Goal: Communication & Community: Participate in discussion

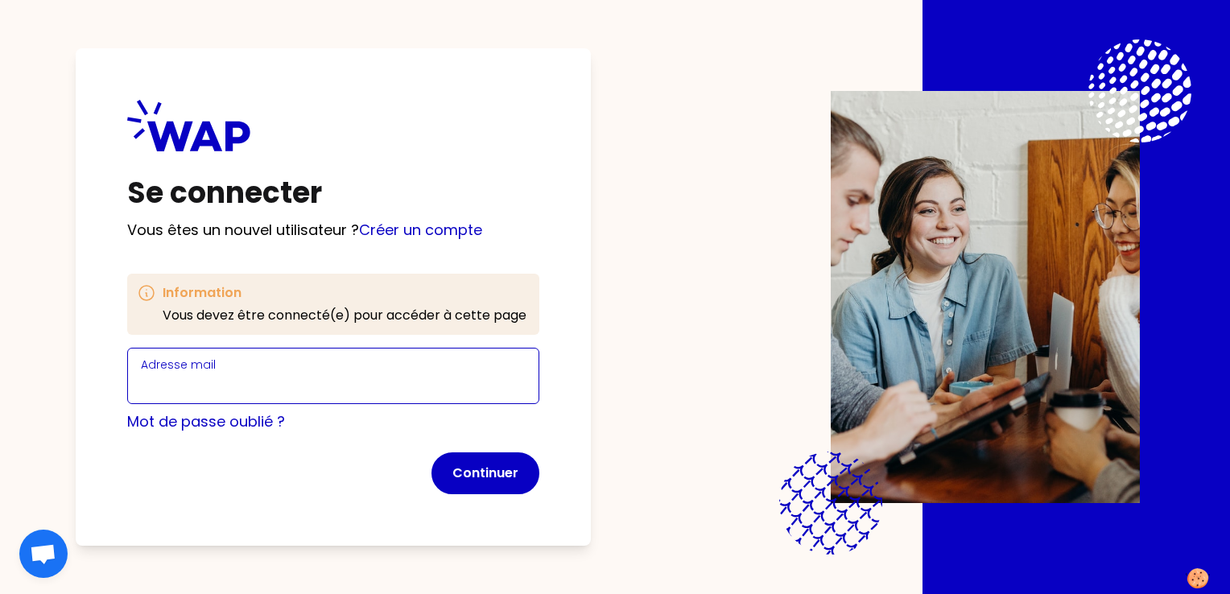
click at [302, 383] on input "Adresse mail" at bounding box center [333, 385] width 385 height 23
type input "[EMAIL_ADDRESS][DOMAIN_NAME]"
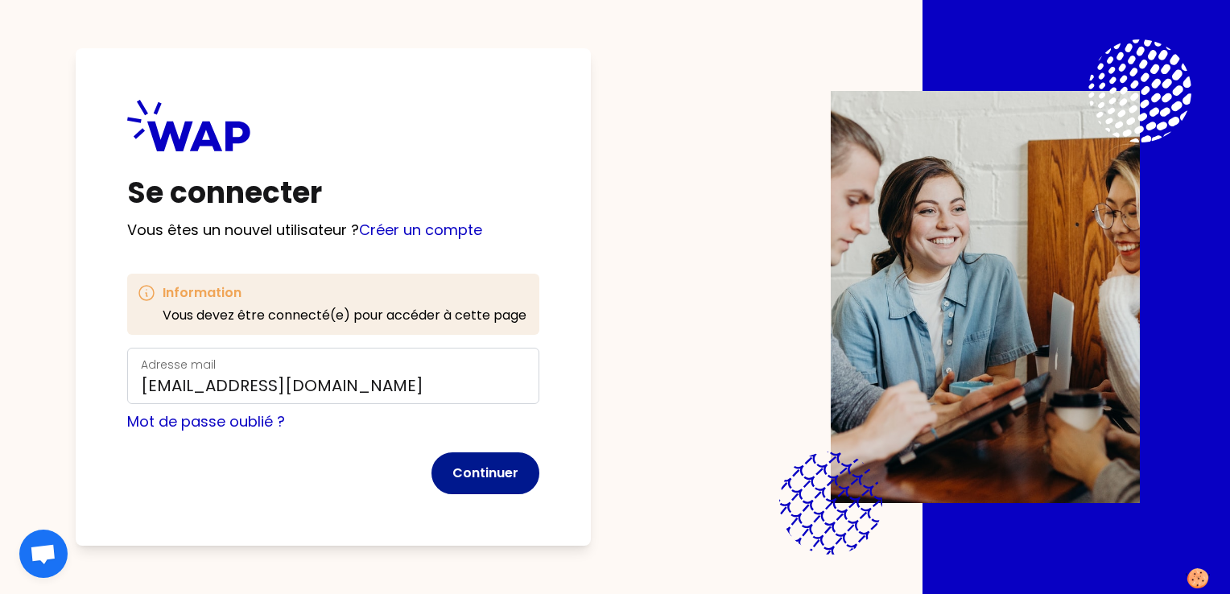
click at [510, 476] on button "Continuer" at bounding box center [486, 474] width 108 height 42
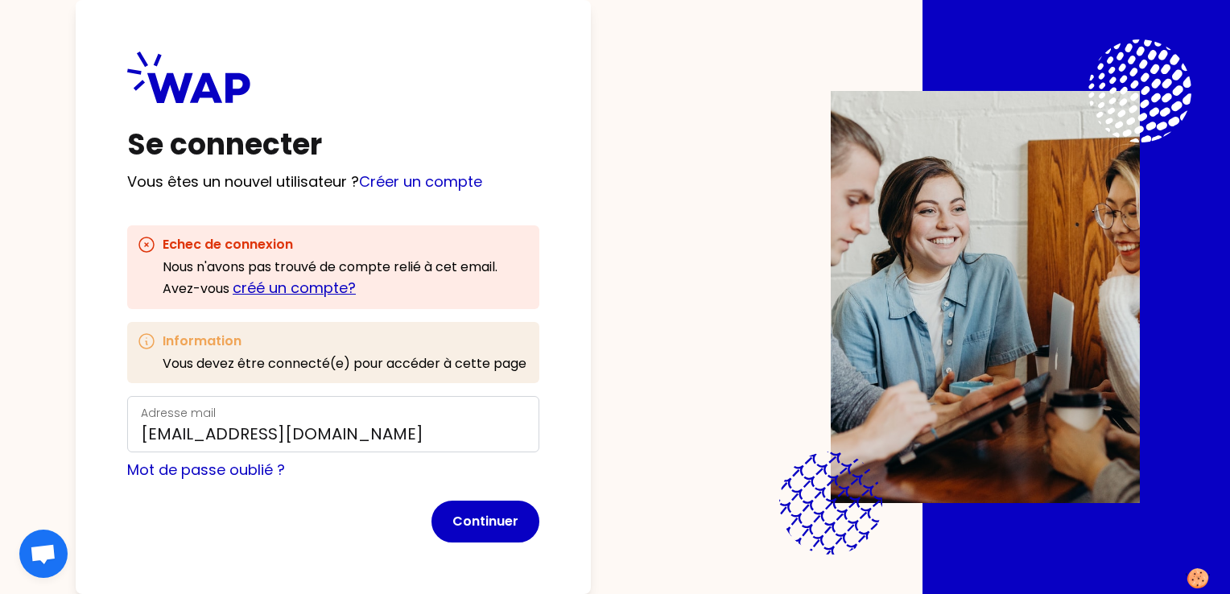
click at [300, 288] on link "créé un compte?" at bounding box center [294, 288] width 123 height 20
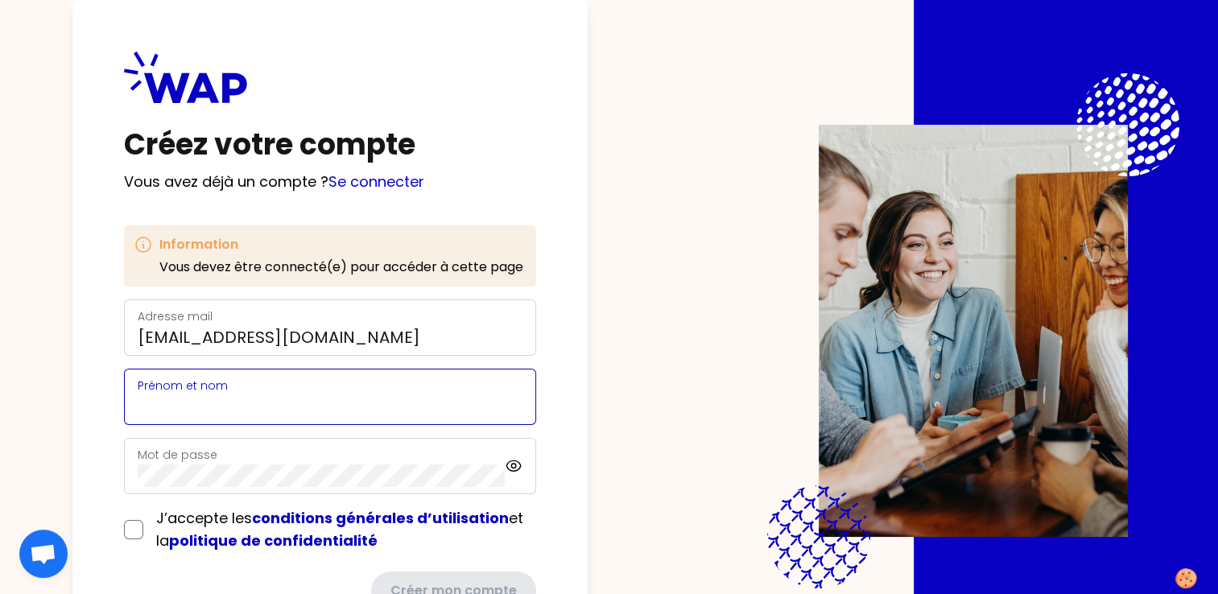
click at [238, 396] on input "Prénom et nom" at bounding box center [330, 406] width 385 height 23
type input "[PERSON_NAME]"
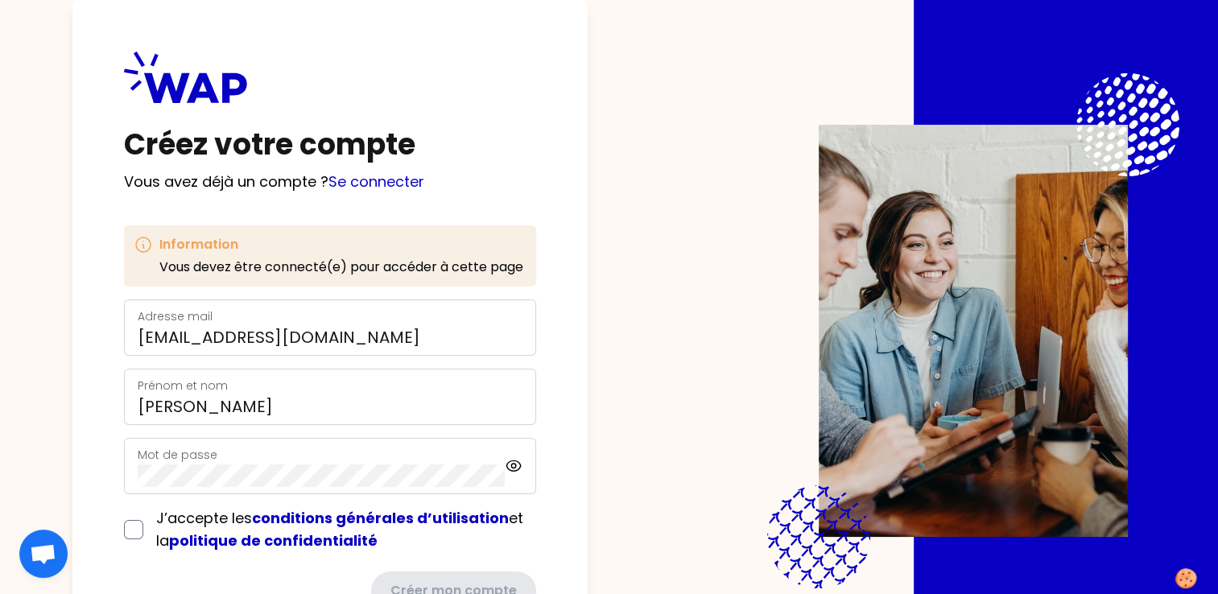
click at [635, 433] on div "Créez votre compte Vous avez déjà un compte ? Se connecter Information Vous dev…" at bounding box center [609, 297] width 1115 height 594
click at [136, 526] on input "checkbox" at bounding box center [133, 529] width 19 height 19
checkbox input "true"
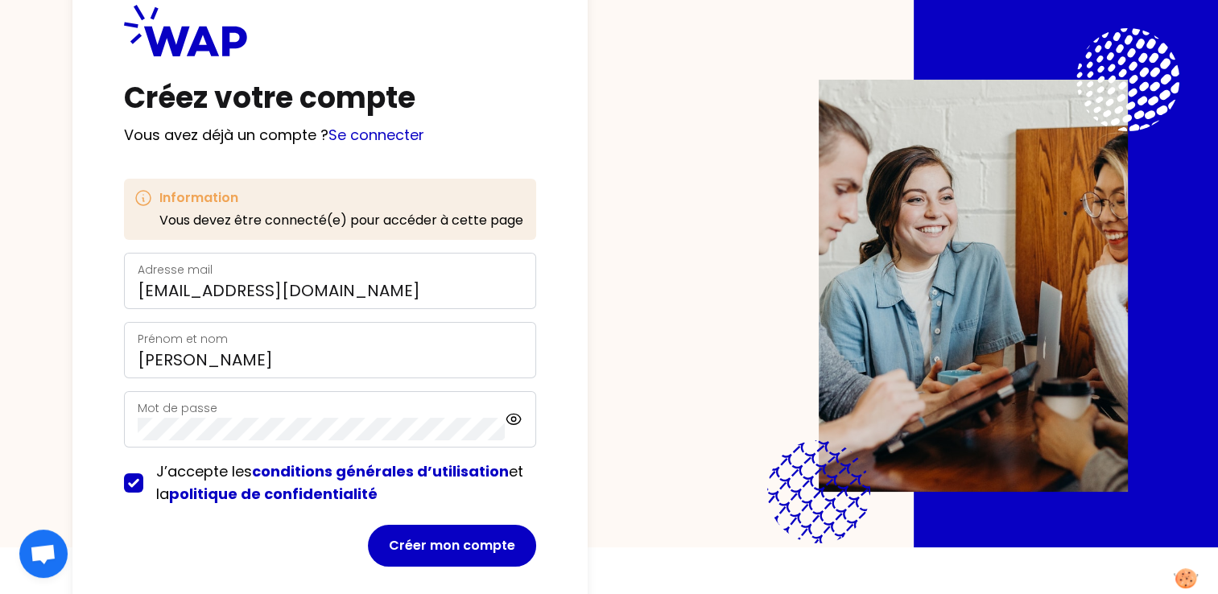
scroll to position [68, 0]
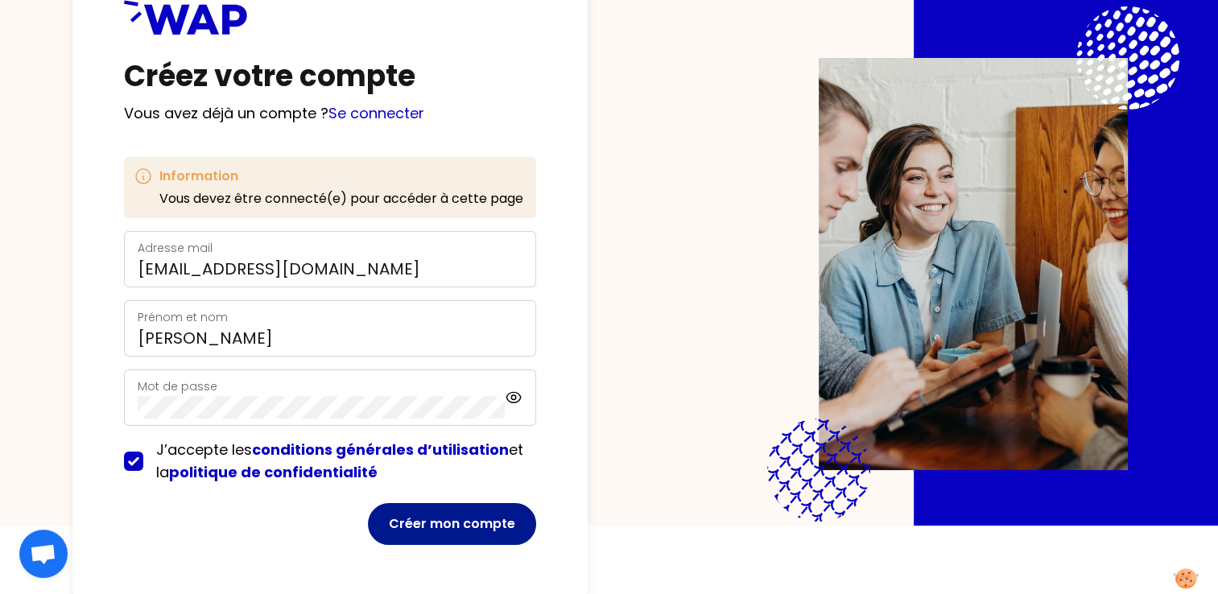
click at [453, 519] on button "Créer mon compte" at bounding box center [452, 524] width 168 height 42
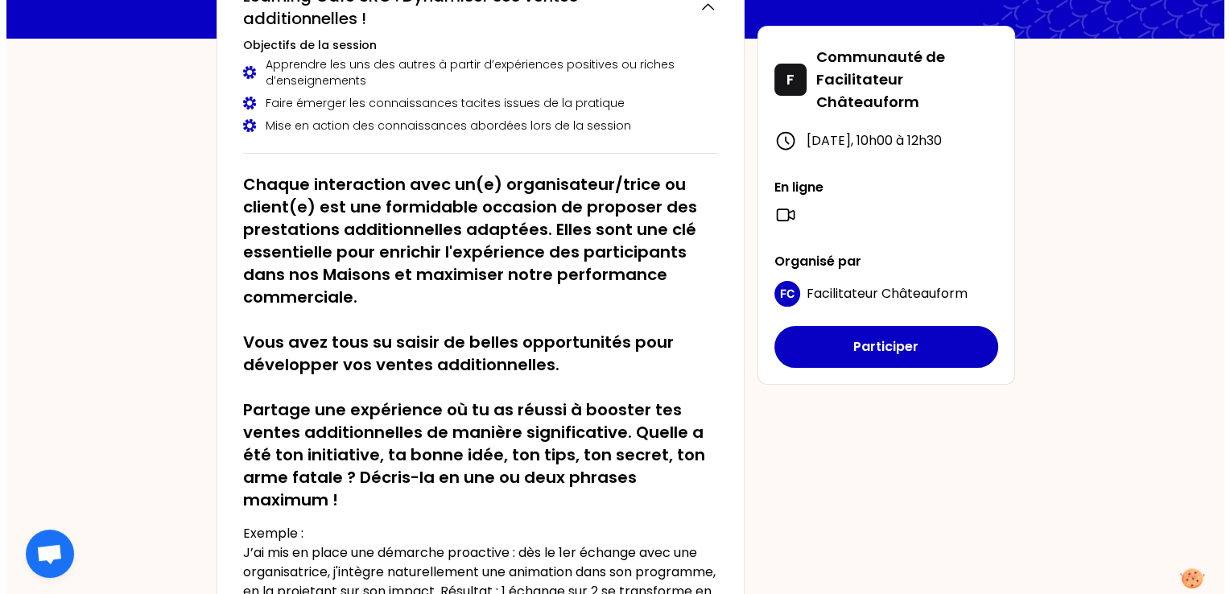
scroll to position [416, 0]
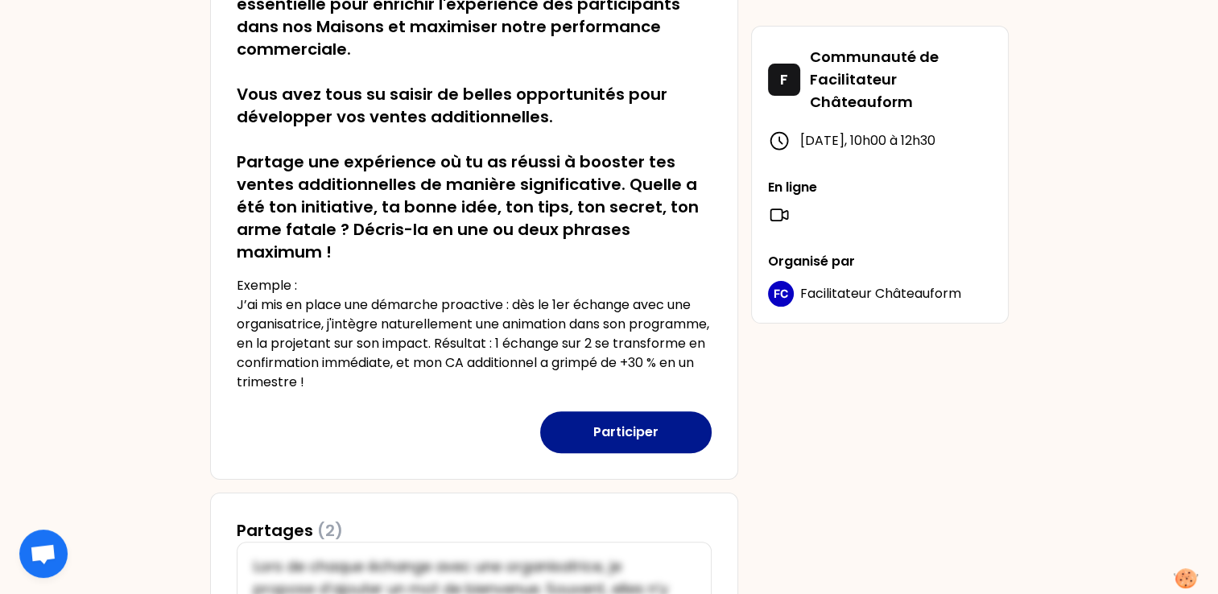
click at [626, 440] on button "Participer" at bounding box center [626, 432] width 172 height 42
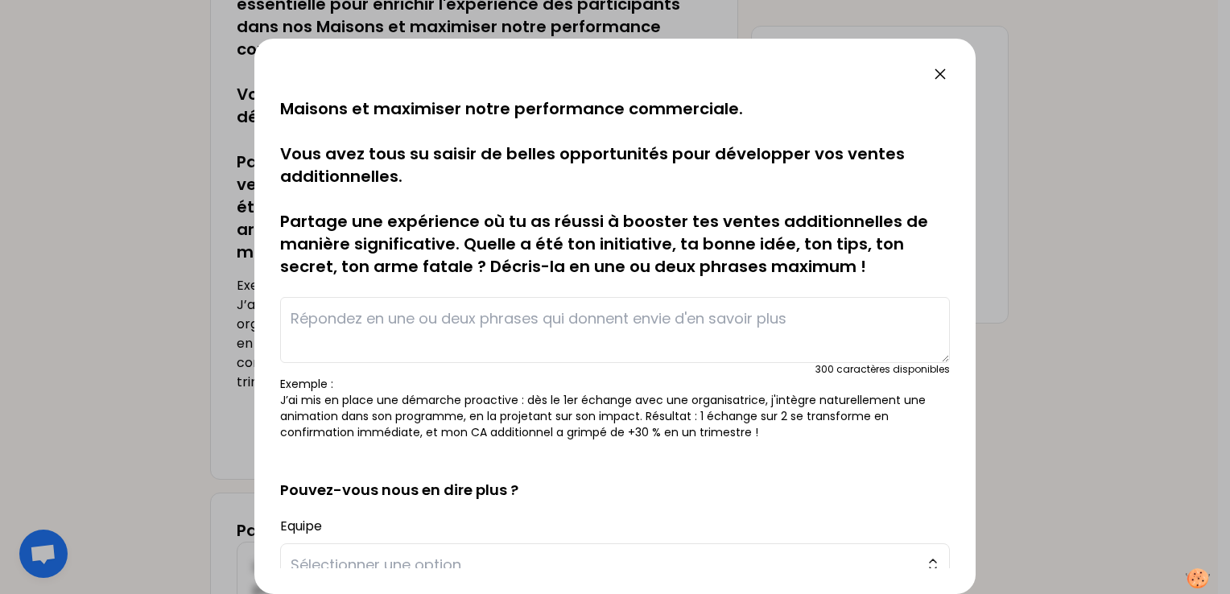
scroll to position [0, 0]
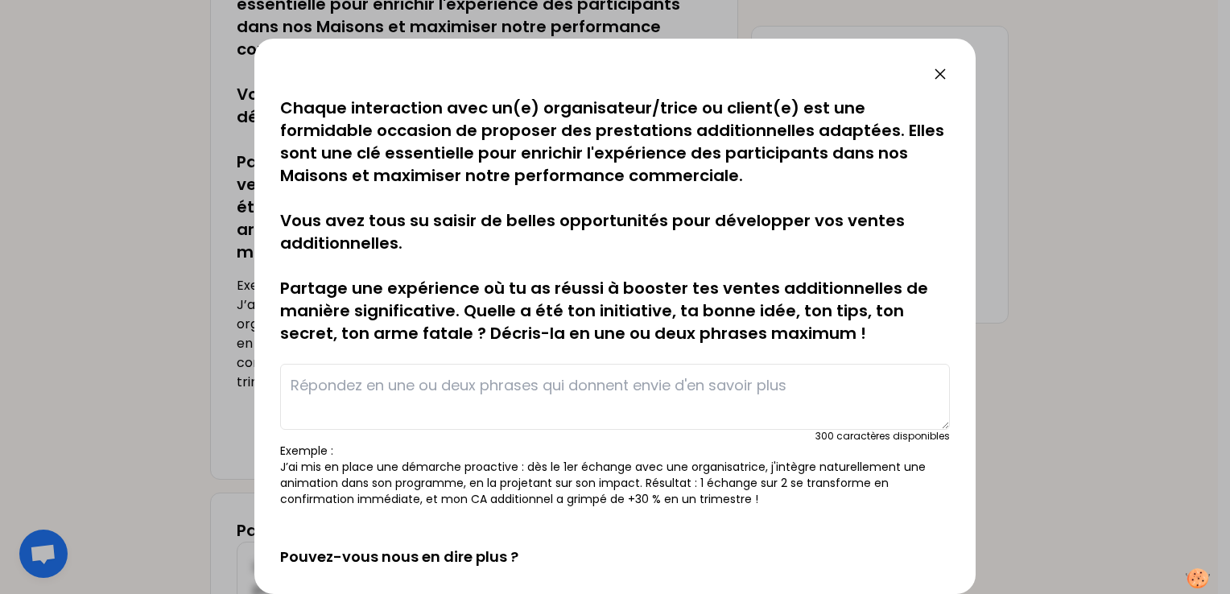
click at [342, 391] on textarea at bounding box center [615, 397] width 670 height 66
paste textarea "Lors de mon mail de relance, j’invite les prospects à consulter notre catalogue…"
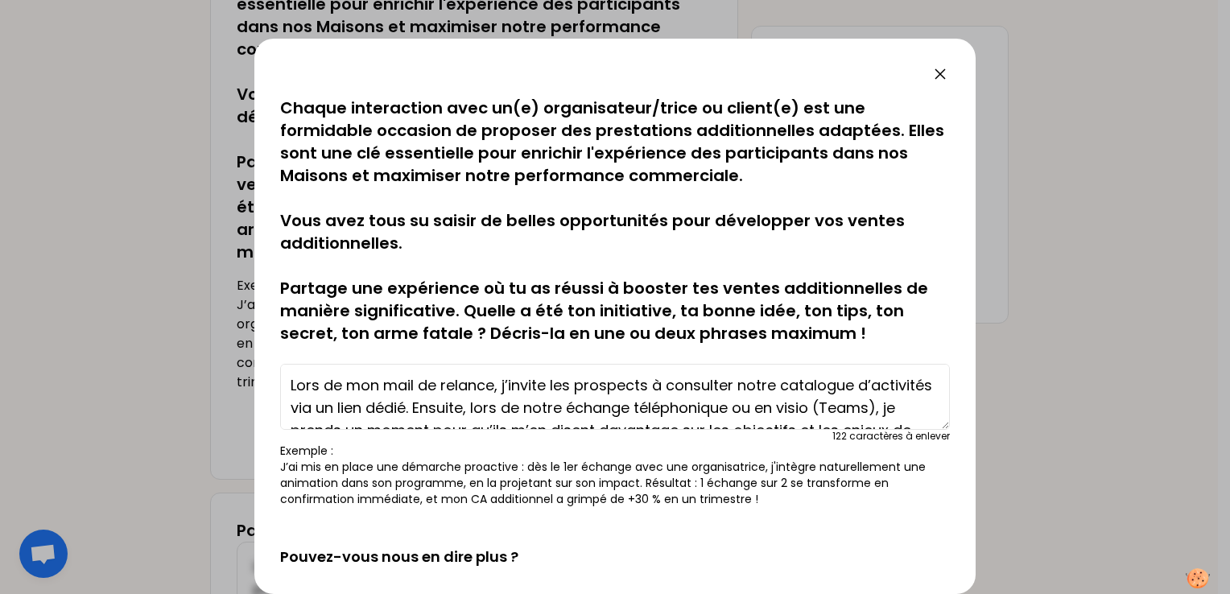
drag, startPoint x: 495, startPoint y: 385, endPoint x: 444, endPoint y: 391, distance: 51.8
click at [444, 391] on textarea "Lors de mon mail de relance, j’invite les prospects à consulter notre catalogue…" at bounding box center [615, 397] width 670 height 66
drag, startPoint x: 505, startPoint y: 385, endPoint x: 517, endPoint y: 389, distance: 12.7
click at [507, 387] on textarea "Lors de mon mail de rebond, j’invite les prospects à consulter notre catalogue …" at bounding box center [615, 397] width 670 height 66
click at [552, 385] on textarea "Lors de mon mail de rebond, j’invite les prospects à consulter notre catalogue …" at bounding box center [615, 397] width 670 height 66
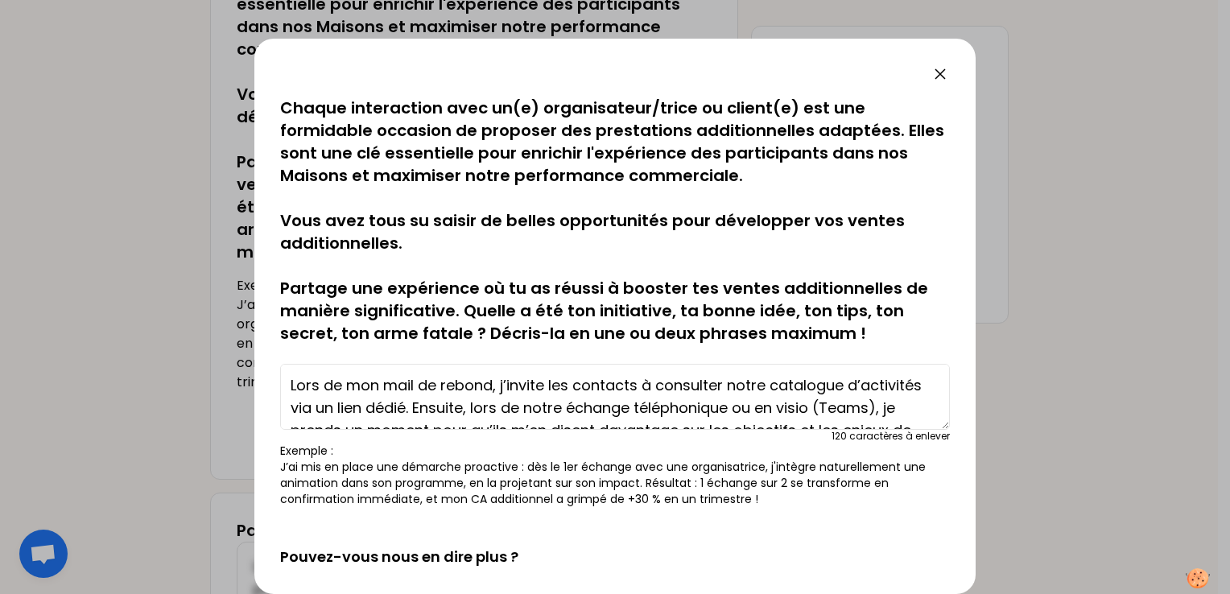
click at [408, 409] on textarea "Lors de mon mail de rebond, j’invite les contacts à consulter notre catalogue d…" at bounding box center [615, 397] width 670 height 66
click at [474, 407] on textarea "Lors de mon mail de rebond, j’invite les contacts à consulter notre catalogue d…" at bounding box center [615, 397] width 670 height 66
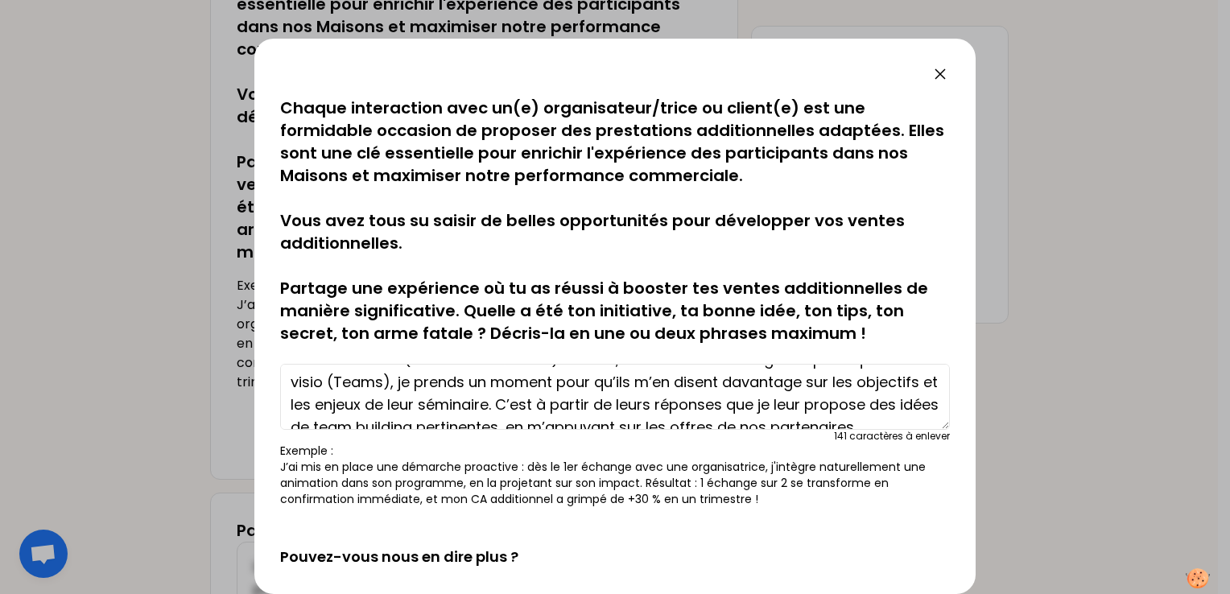
scroll to position [81, 0]
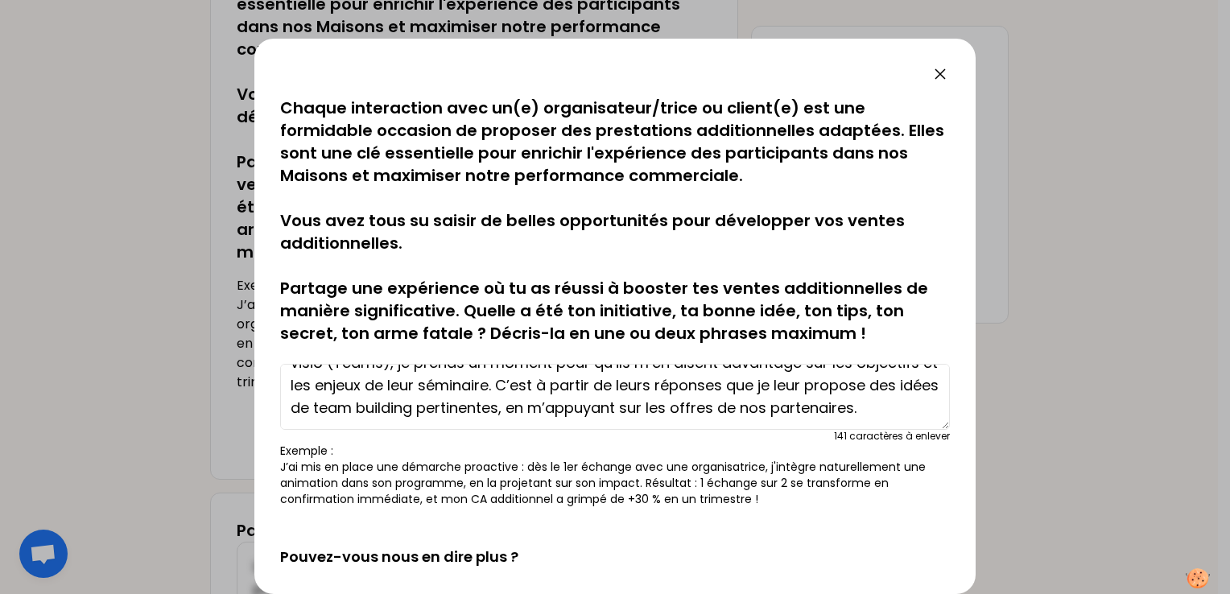
click at [378, 417] on textarea "Lors de mon mail de rebond, j’invite les contacts à consulter notre catalogue d…" at bounding box center [615, 397] width 670 height 66
click at [577, 423] on textarea "Lors de mon mail de rebond, j’invite les contacts à consulter notre catalogue d…" at bounding box center [615, 397] width 670 height 66
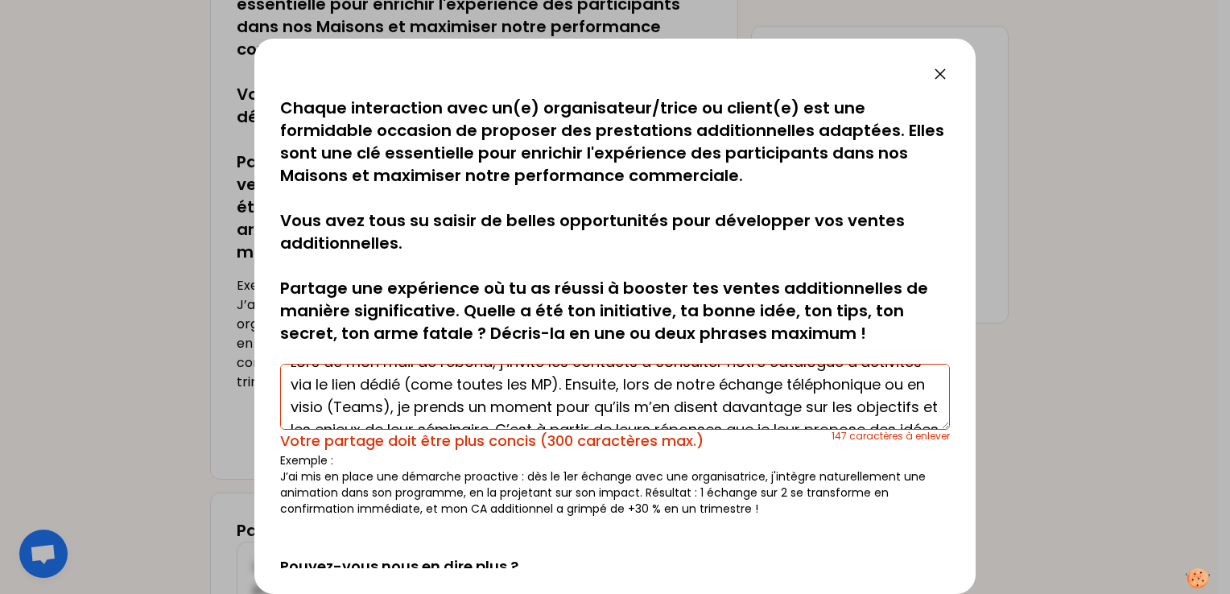
scroll to position [0, 0]
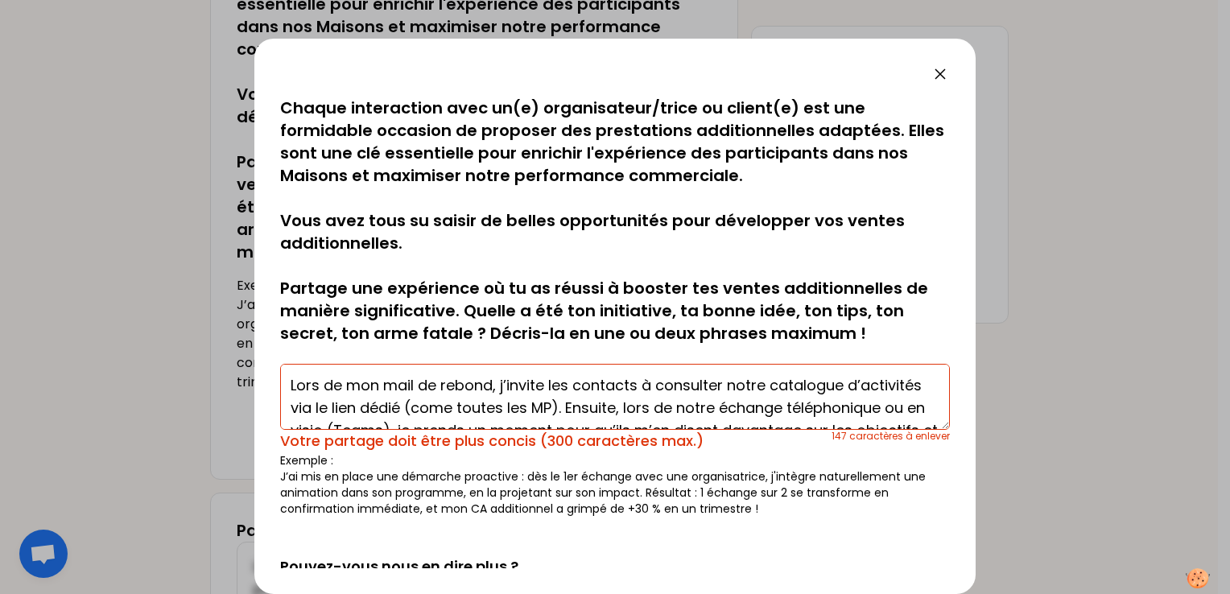
drag, startPoint x: 701, startPoint y: 407, endPoint x: 255, endPoint y: 363, distance: 448.3
click at [255, 363] on div "sauvegardé Chaque interaction avec un(e) organisateur/trice ou client(e) est un…" at bounding box center [615, 317] width 722 height 556
click at [383, 384] on textarea "Lors de notre échange téléphonique ou en visio (Teams), je prends un moment pou…" at bounding box center [615, 397] width 670 height 66
click at [696, 382] on textarea "Lors de notre échange téléphonique ou en visio (Teams), je prends un moment pou…" at bounding box center [615, 397] width 670 height 66
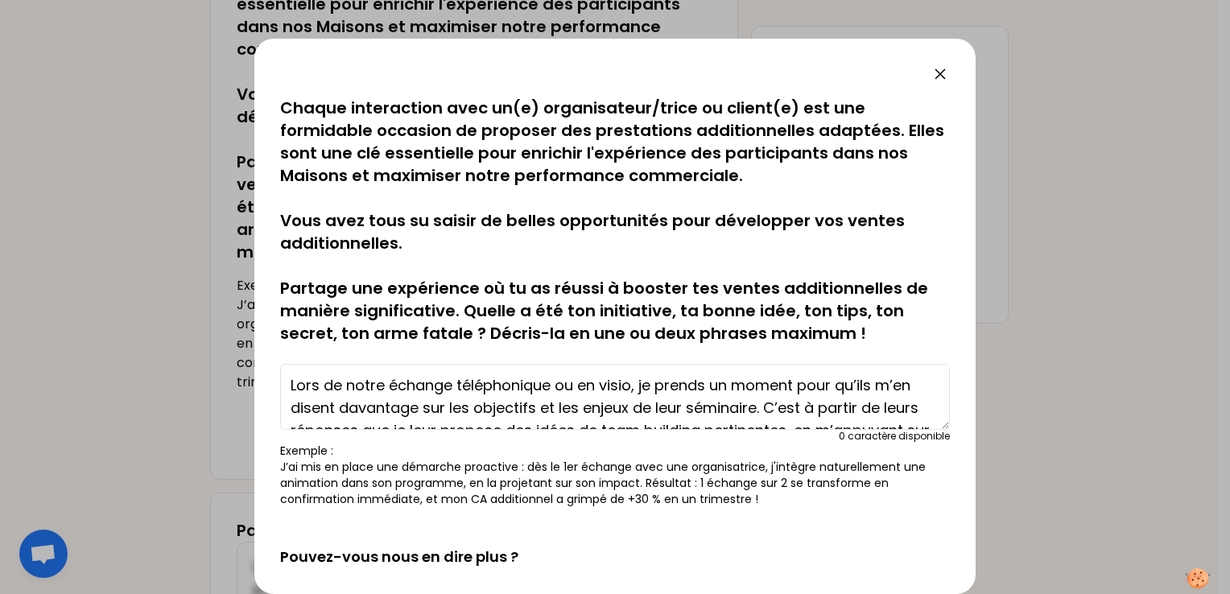
click at [378, 386] on textarea "Lors de notre échange téléphonique ou en visio, je prends un moment pour qu’ils…" at bounding box center [615, 397] width 670 height 66
click at [827, 383] on textarea "Lors d'un échange téléphonique ou en visio, je prends un moment pour qu’ils m’e…" at bounding box center [615, 397] width 670 height 66
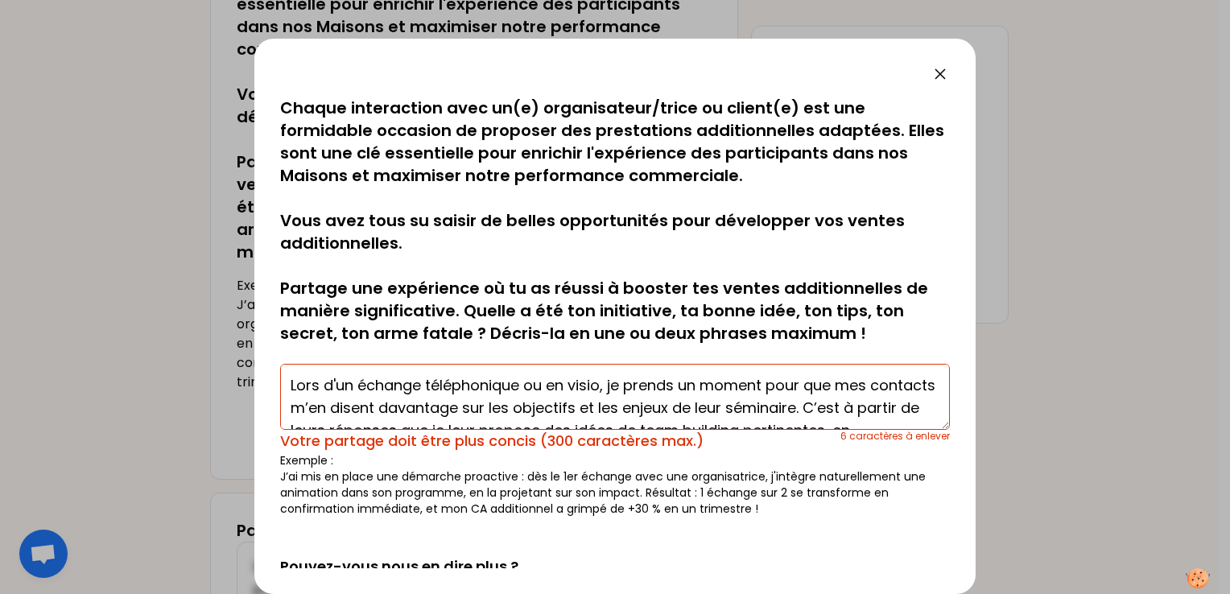
drag, startPoint x: 831, startPoint y: 385, endPoint x: 625, endPoint y: 382, distance: 206.2
click at [625, 382] on textarea "Lors d'un échange téléphonique ou en visio, je prends un moment pour que mes co…" at bounding box center [615, 397] width 670 height 66
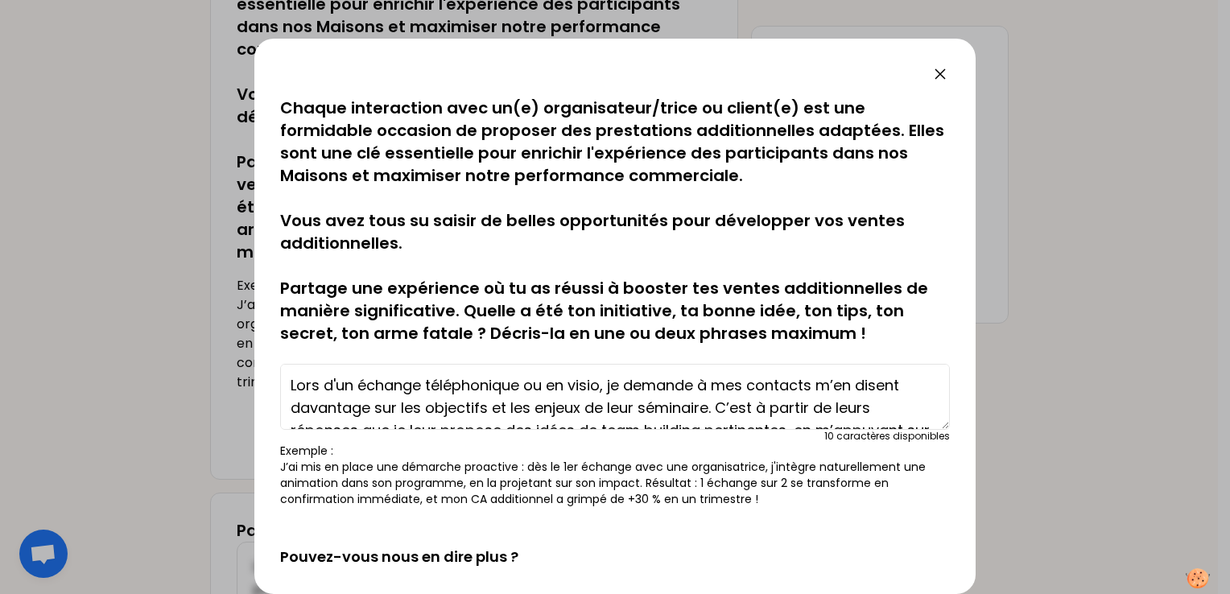
click at [817, 388] on textarea "Lors d'un échange téléphonique ou en visio, je demande à mes contacts m’en dise…" at bounding box center [615, 397] width 670 height 66
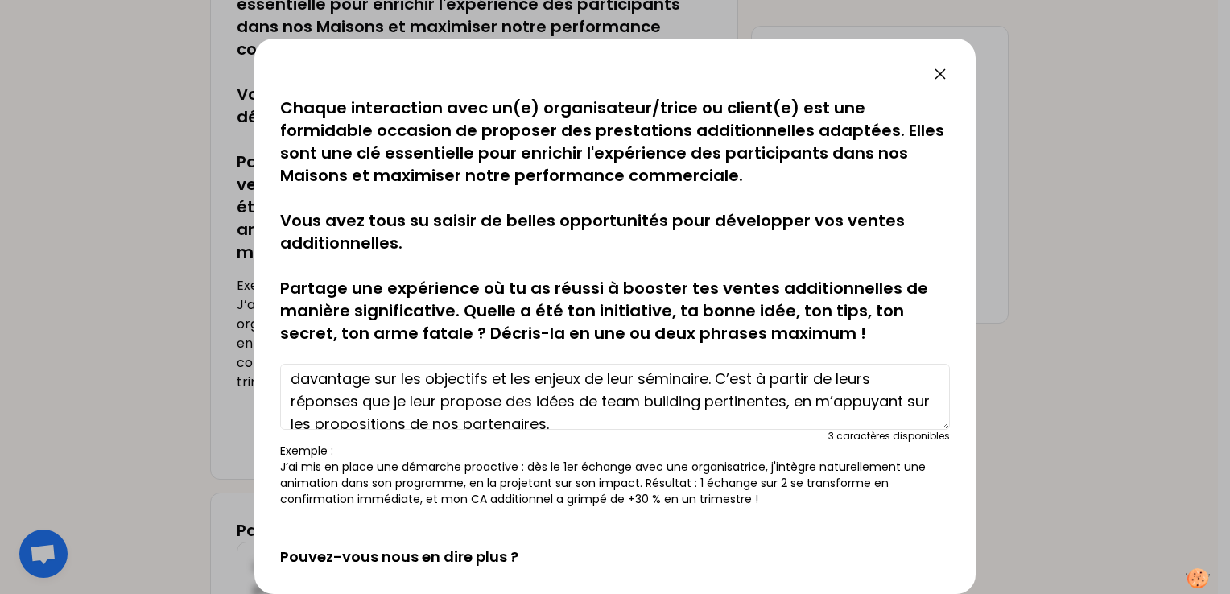
scroll to position [45, 0]
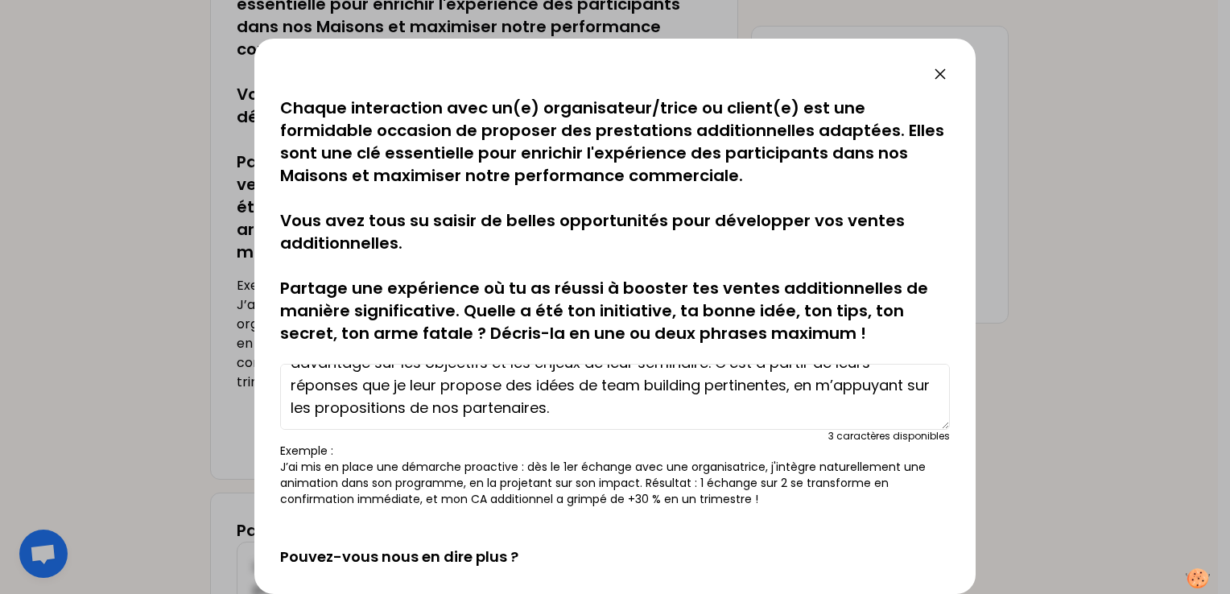
click at [702, 414] on textarea "Lors d'un échange téléphonique ou en visio, je demande à mes contacts qu'ils m’…" at bounding box center [615, 397] width 670 height 66
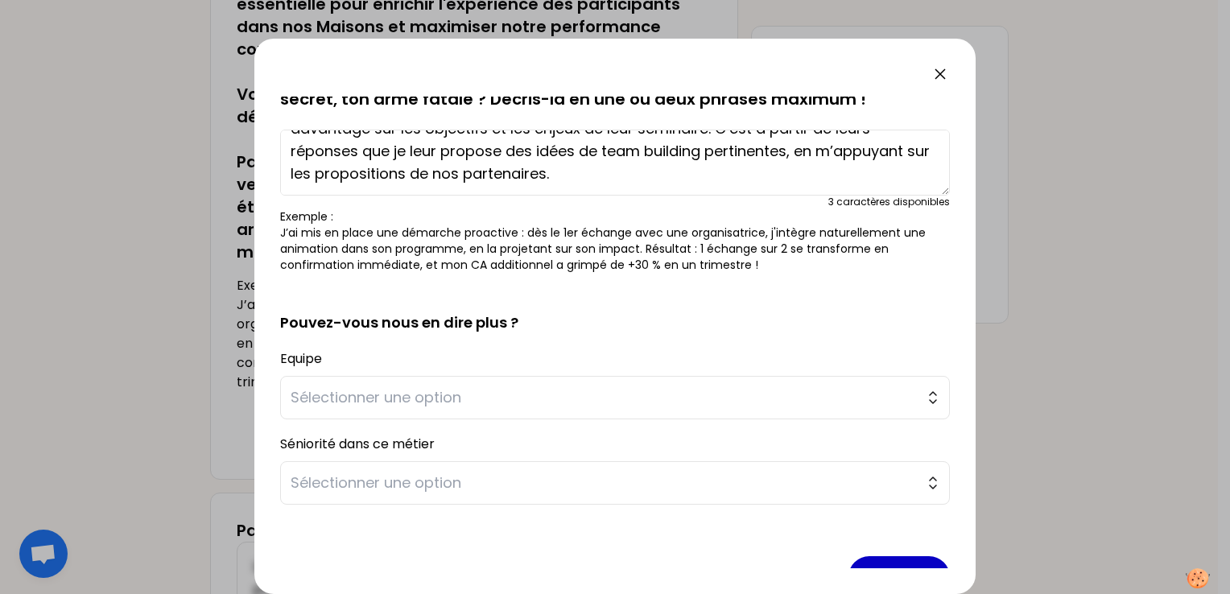
scroll to position [242, 0]
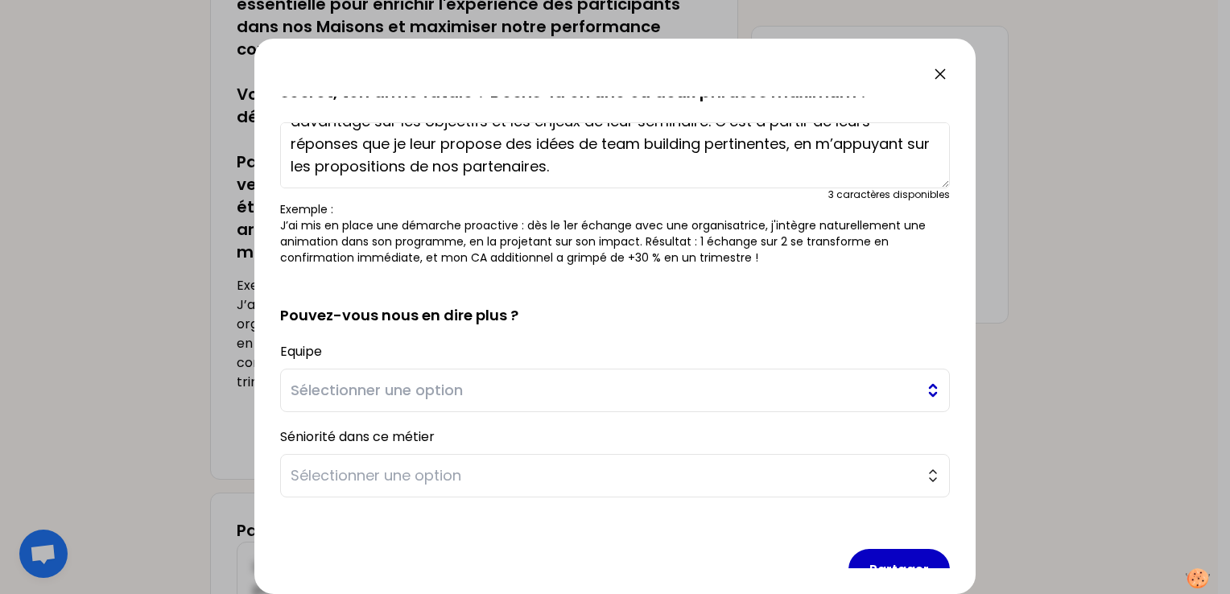
type textarea "Lors d'un échange téléphonique ou en visio, je demande à mes contacts qu'ils m’…"
click at [661, 396] on span "Sélectionner une option" at bounding box center [604, 390] width 626 height 23
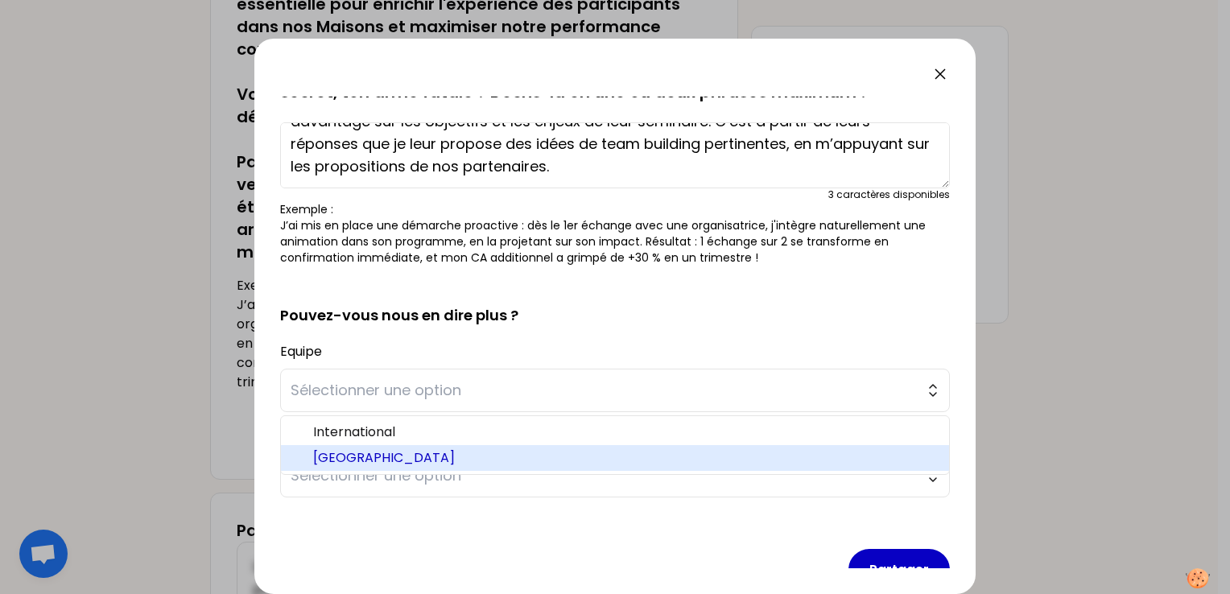
click at [403, 467] on li "[GEOGRAPHIC_DATA]" at bounding box center [615, 458] width 668 height 26
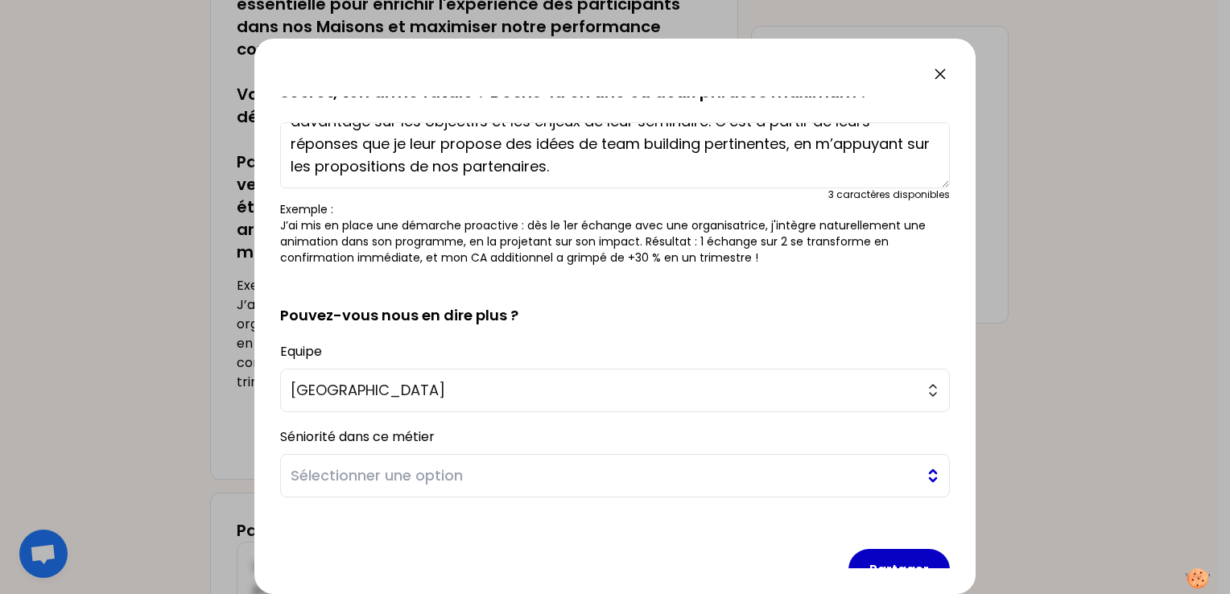
click at [490, 482] on span "Sélectionner une option" at bounding box center [604, 476] width 626 height 23
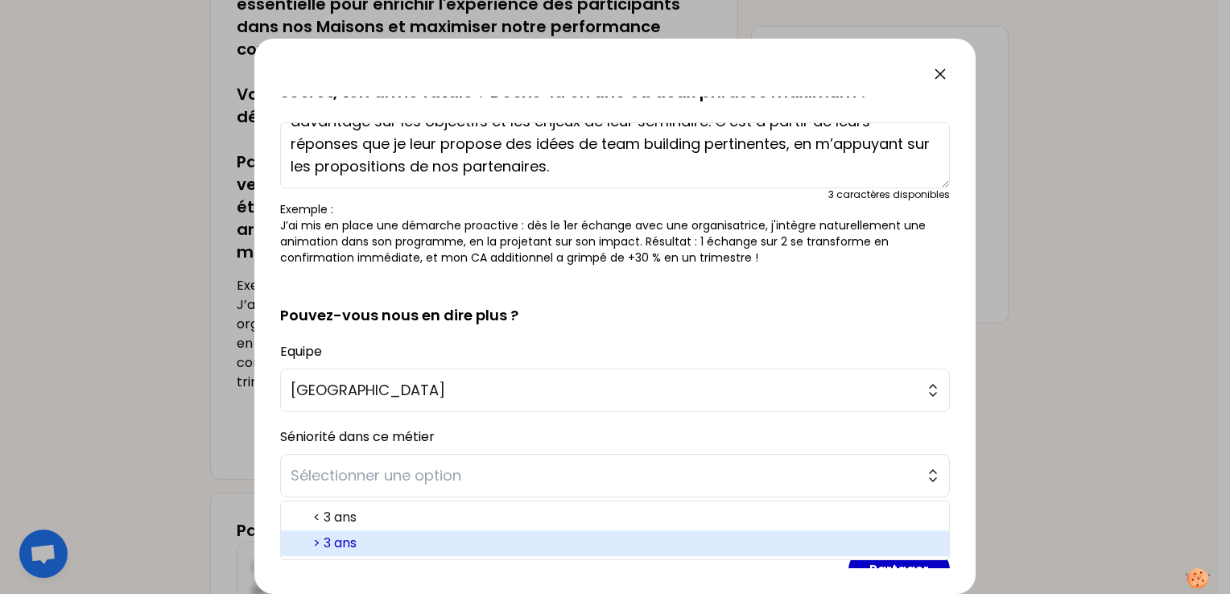
click at [468, 552] on span "> 3 ans" at bounding box center [624, 543] width 623 height 19
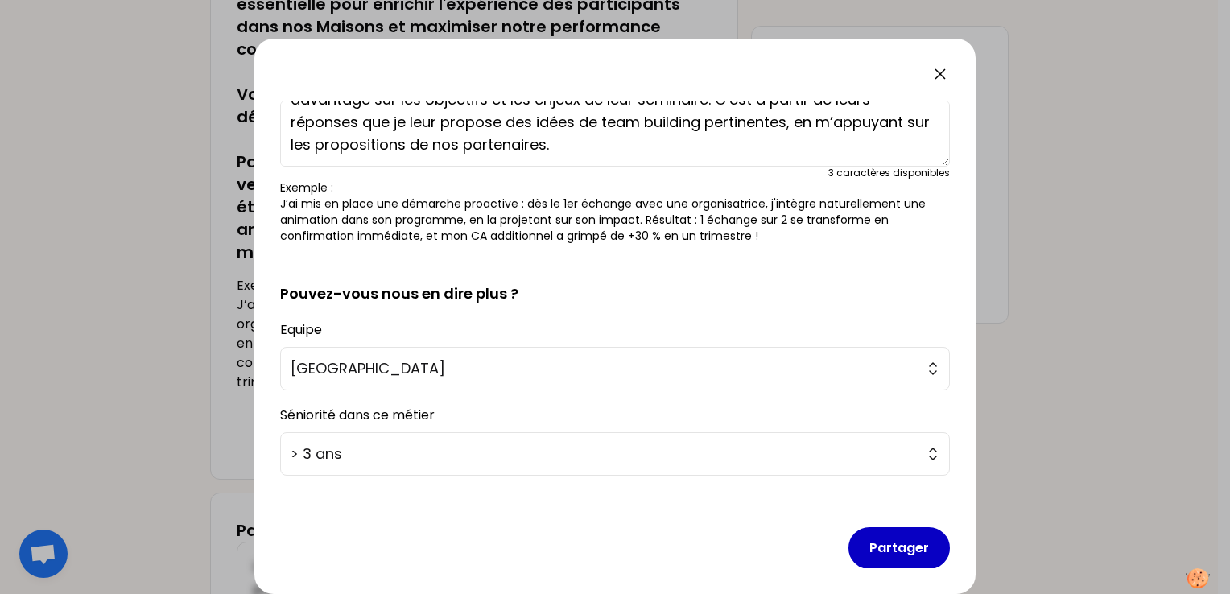
scroll to position [275, 0]
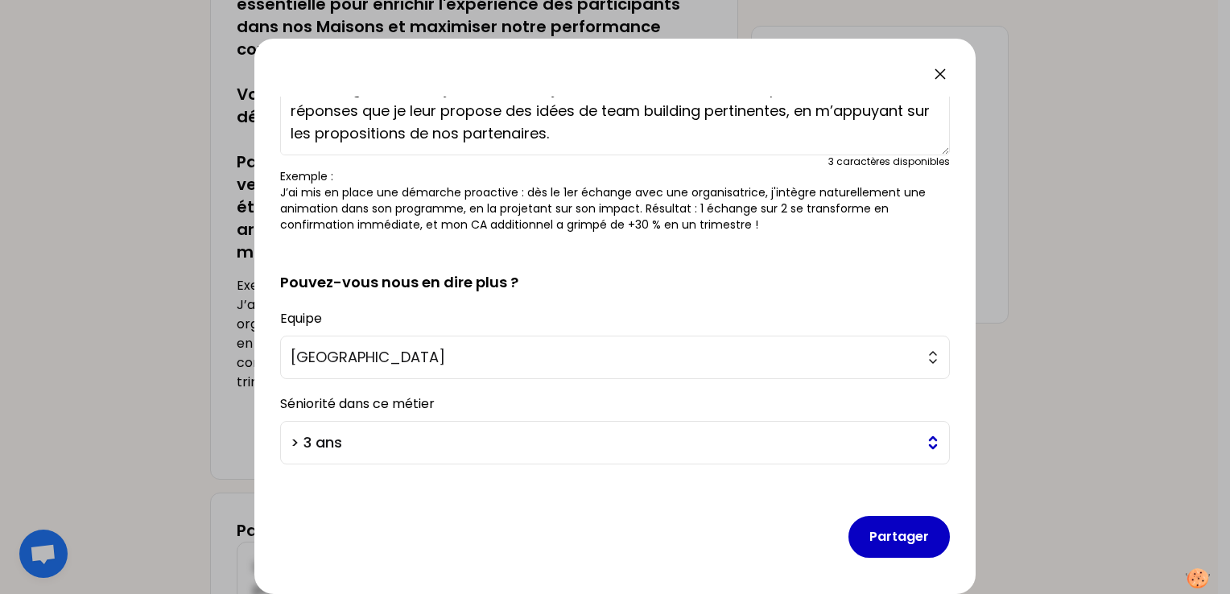
click at [825, 428] on button "> 3 ans" at bounding box center [615, 442] width 670 height 43
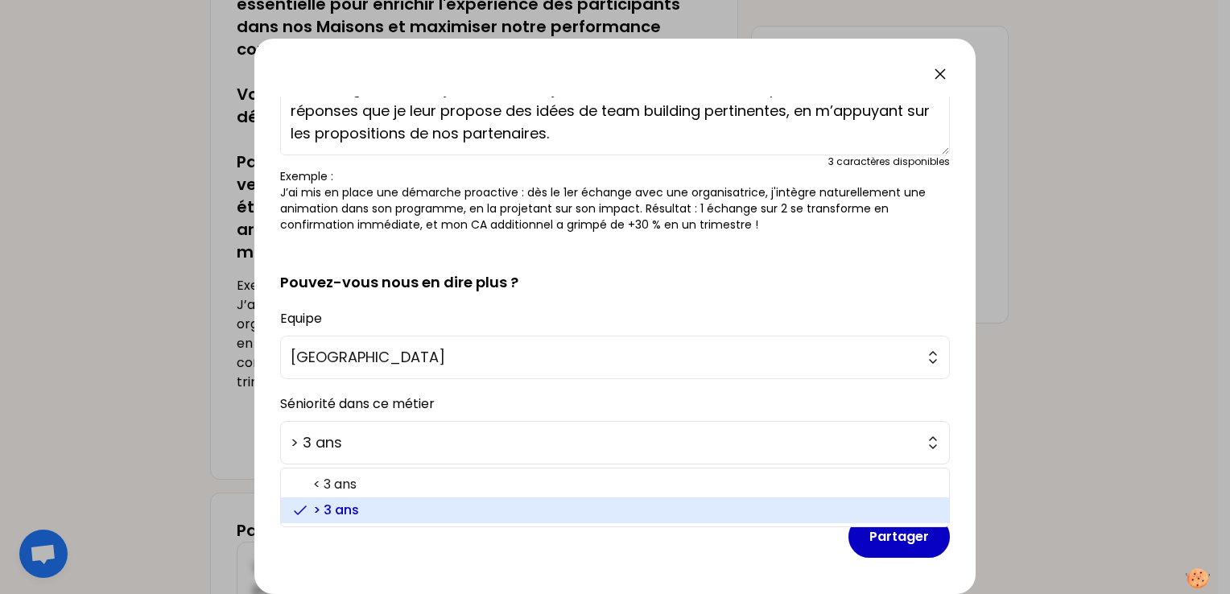
click at [818, 507] on span "> 3 ans" at bounding box center [624, 510] width 623 height 19
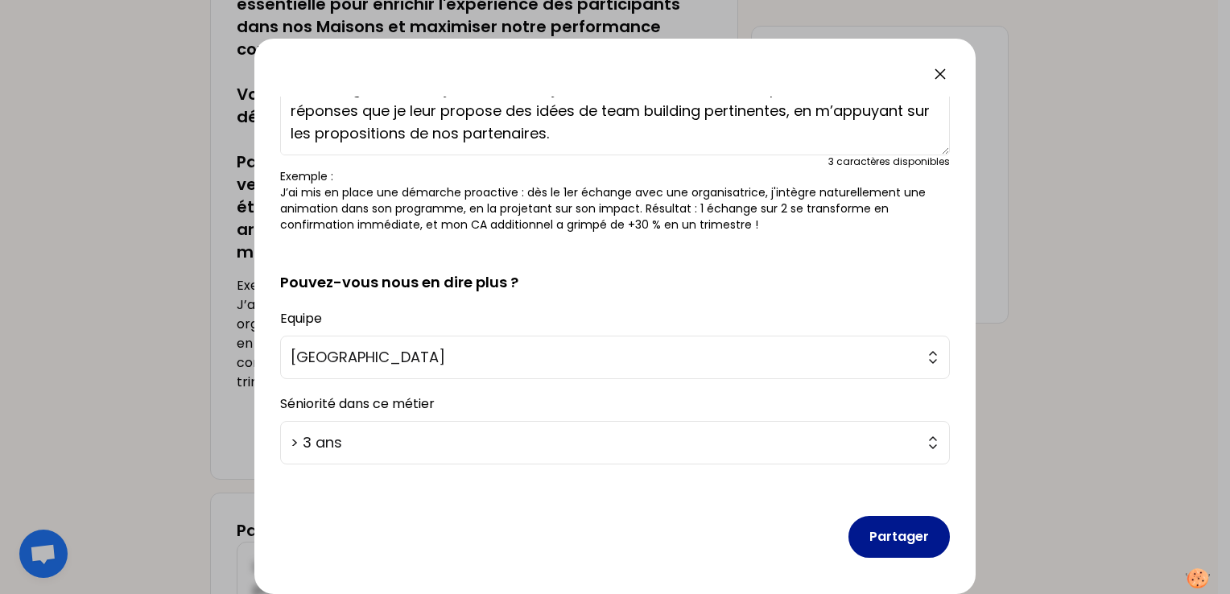
click at [883, 536] on button "Partager" at bounding box center [899, 537] width 101 height 42
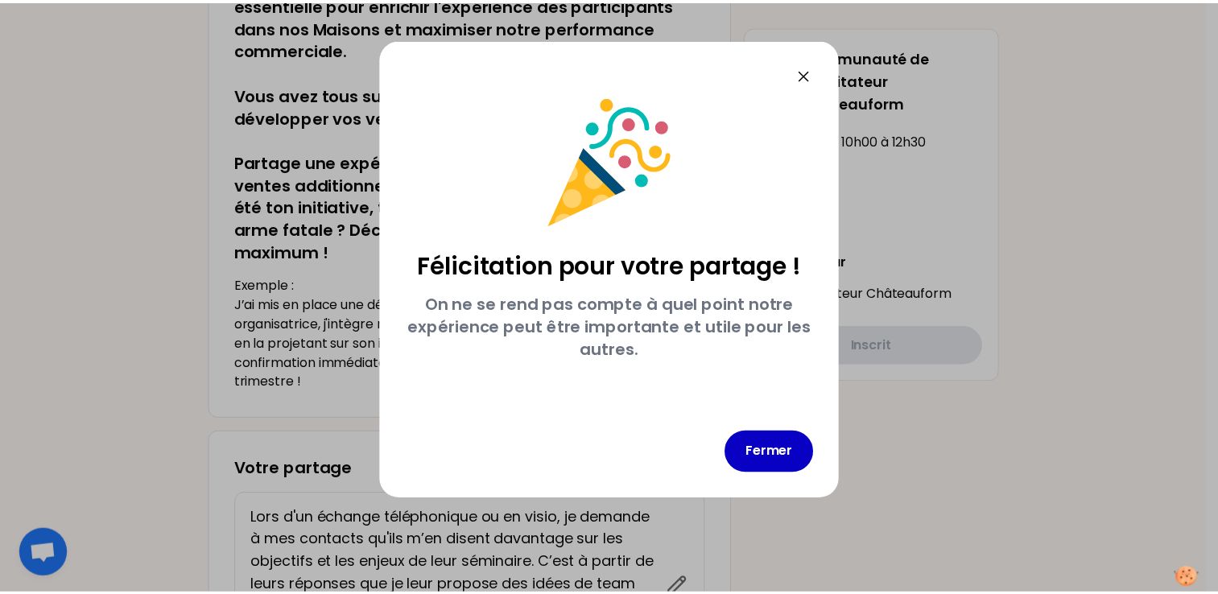
scroll to position [0, 0]
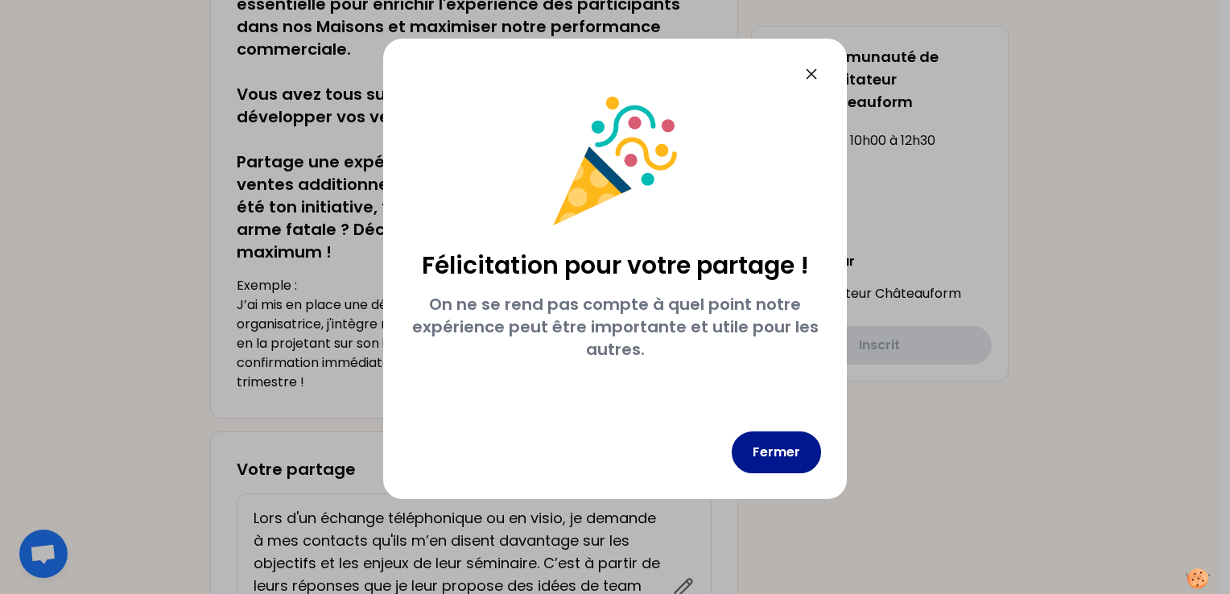
click at [786, 453] on button "Fermer" at bounding box center [776, 453] width 89 height 42
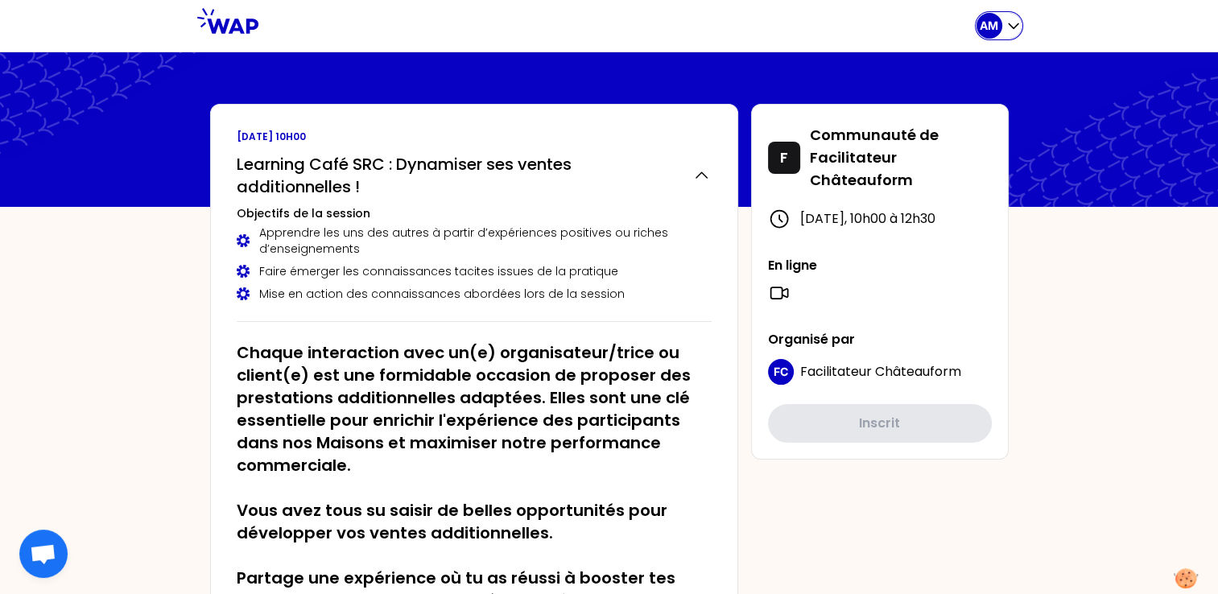
click at [1016, 24] on icon "button" at bounding box center [1014, 26] width 16 height 16
